Goal: Navigation & Orientation: Understand site structure

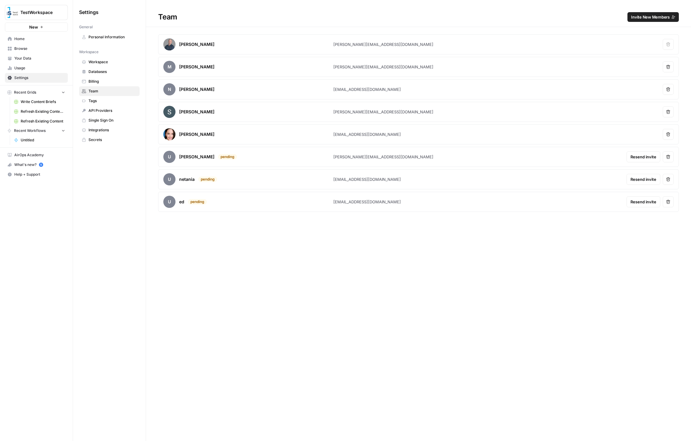
click at [277, 266] on div "Team Invite New Members Brandon Schakola [EMAIL_ADDRESS][DOMAIN_NAME] Remove us…" at bounding box center [418, 220] width 545 height 441
click at [117, 131] on span "Integrations" at bounding box center [113, 129] width 48 height 5
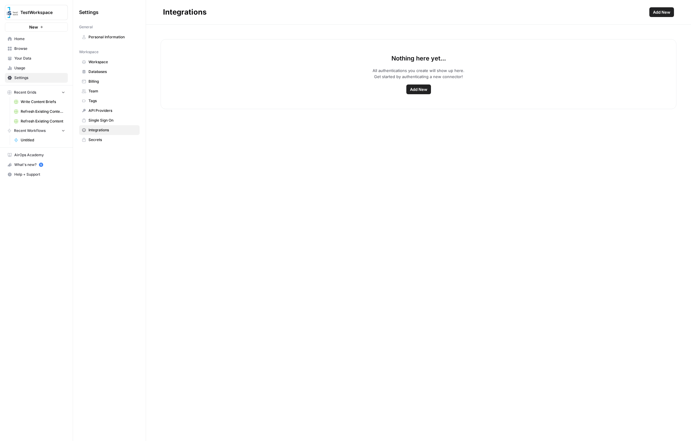
click at [114, 78] on link "Billing" at bounding box center [109, 82] width 61 height 10
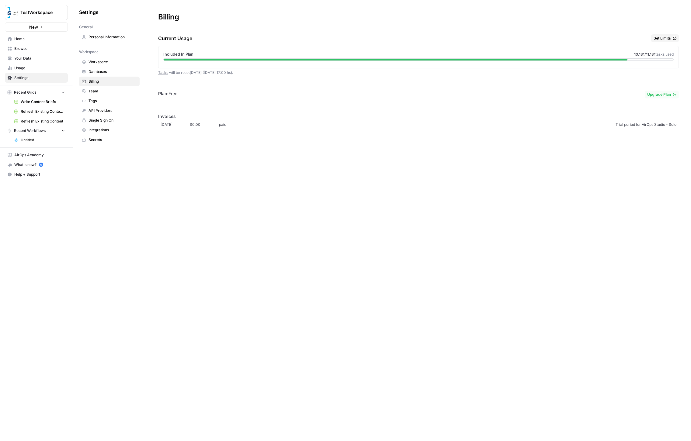
click at [113, 61] on span "Workspace" at bounding box center [113, 61] width 48 height 5
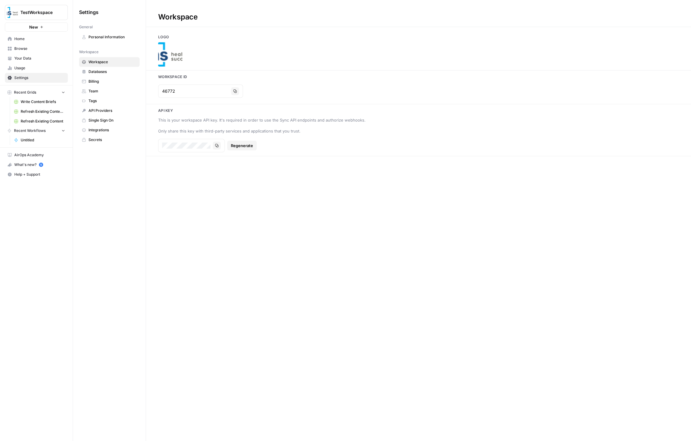
click at [27, 66] on span "Usage" at bounding box center [39, 67] width 51 height 5
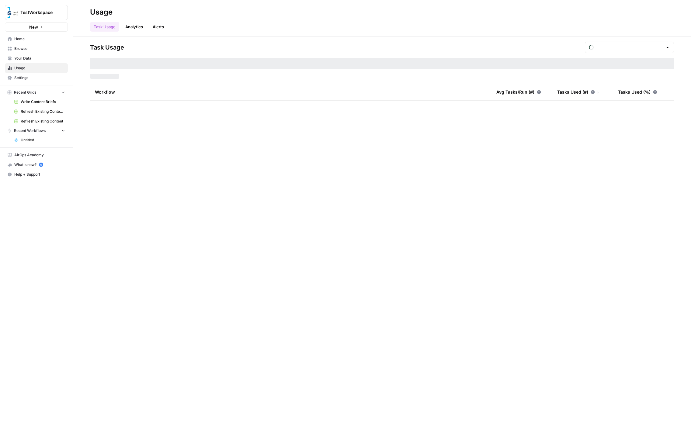
type input "August Included Tasks"
click at [30, 58] on span "Your Data" at bounding box center [39, 58] width 51 height 5
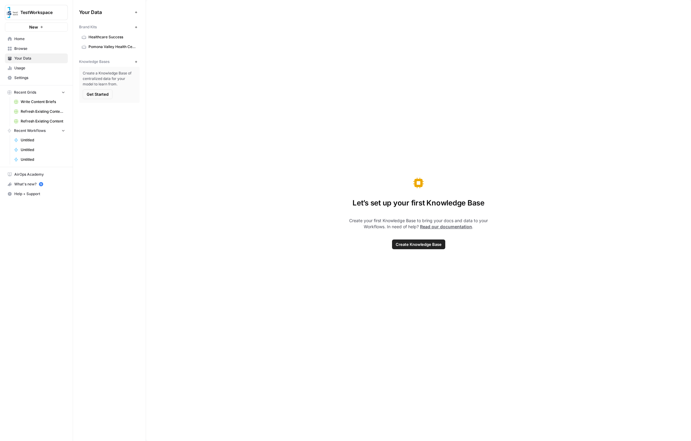
click at [33, 48] on span "Browse" at bounding box center [39, 48] width 51 height 5
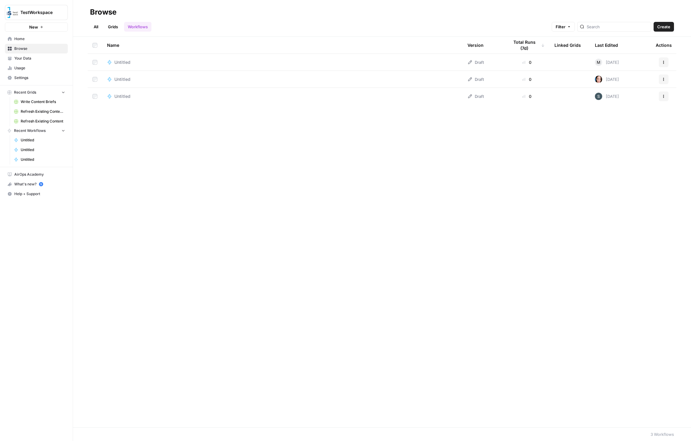
click at [36, 40] on span "Home" at bounding box center [39, 38] width 51 height 5
